Goal: Task Accomplishment & Management: Manage account settings

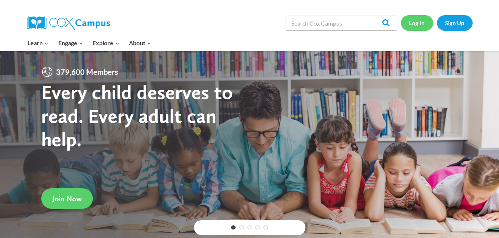
click at [416, 22] on link "Log In" at bounding box center [417, 22] width 32 height 15
click at [420, 23] on link "Log In" at bounding box center [417, 22] width 32 height 15
click at [421, 24] on link "Log In" at bounding box center [417, 22] width 32 height 15
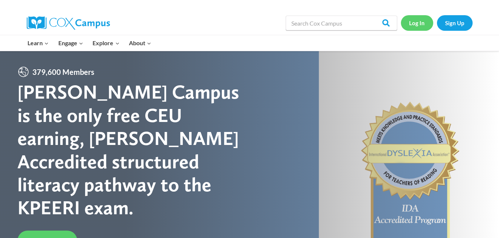
click at [411, 19] on link "Log In" at bounding box center [417, 22] width 32 height 15
